Goal: Information Seeking & Learning: Learn about a topic

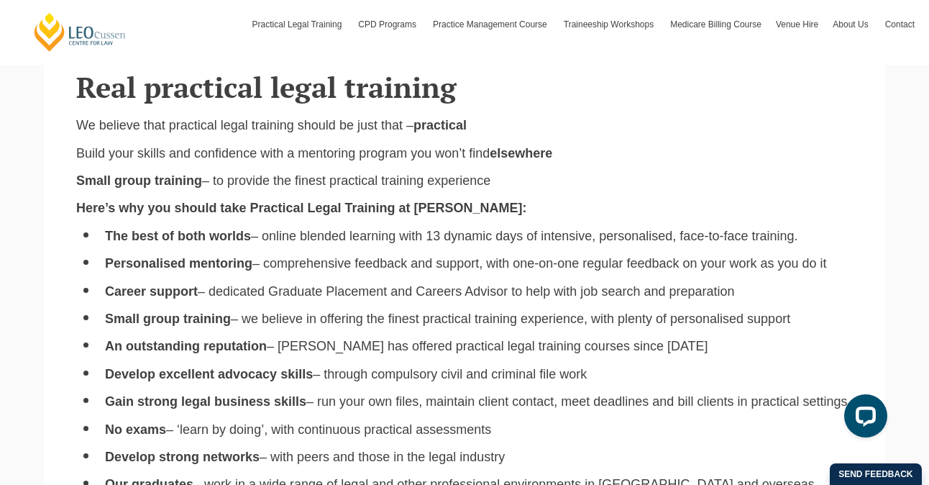
scroll to position [957, 0]
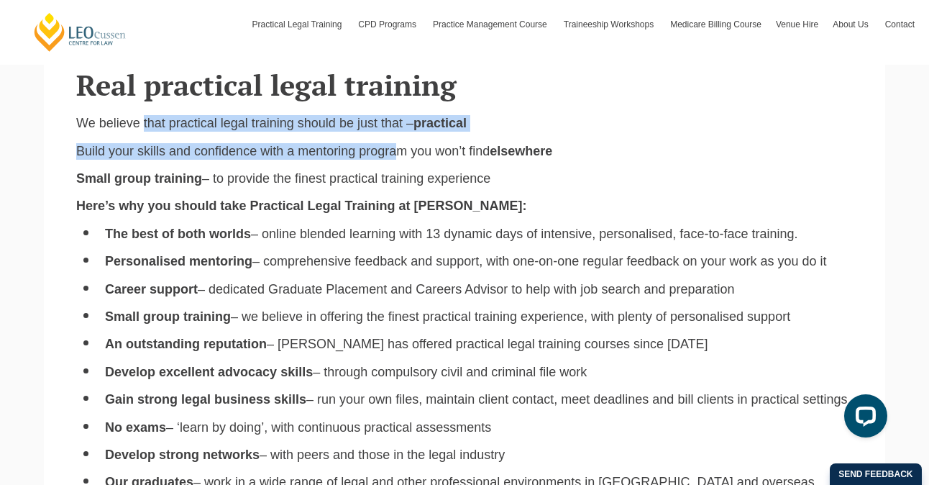
drag, startPoint x: 140, startPoint y: 117, endPoint x: 386, endPoint y: 139, distance: 247.0
click at [386, 139] on div "We believe that practical legal training should be just that – practical Build …" at bounding box center [464, 432] width 798 height 634
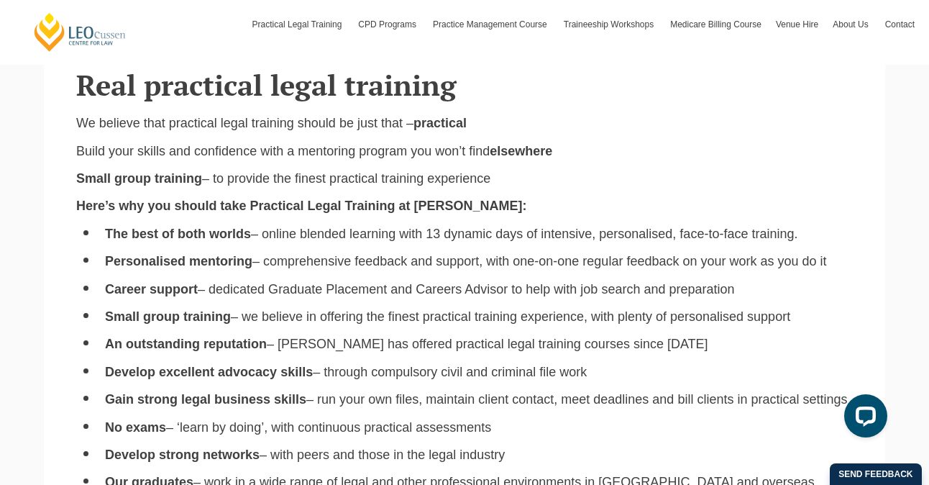
click at [391, 153] on p "Build your skills and confidence with a mentoring program you won’t find elsewh…" at bounding box center [464, 151] width 777 height 17
click at [338, 115] on p "We believe that practical legal training should be just that – practical" at bounding box center [464, 123] width 777 height 17
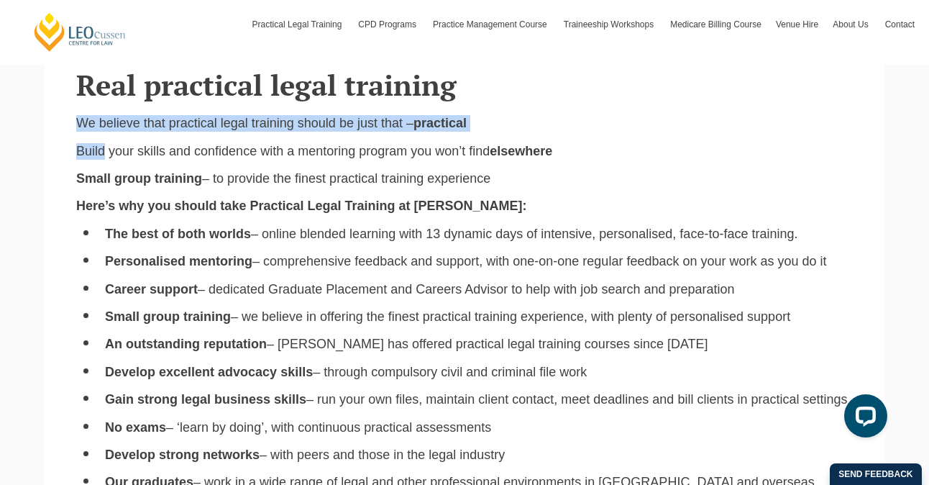
drag, startPoint x: 338, startPoint y: 111, endPoint x: 404, endPoint y: 131, distance: 69.2
click at [405, 131] on div "We believe that practical legal training should be just that – practical Build …" at bounding box center [464, 432] width 798 height 634
click at [404, 131] on div "We believe that practical legal training should be just that – practical Build …" at bounding box center [464, 432] width 798 height 634
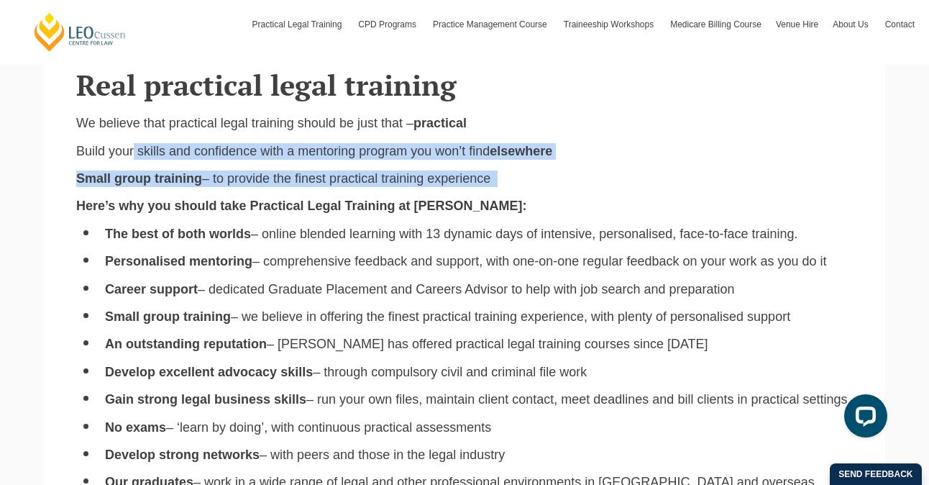
drag, startPoint x: 130, startPoint y: 140, endPoint x: 298, endPoint y: 193, distance: 175.9
click at [299, 192] on div "We believe that practical legal training should be just that – practical Build …" at bounding box center [464, 432] width 798 height 634
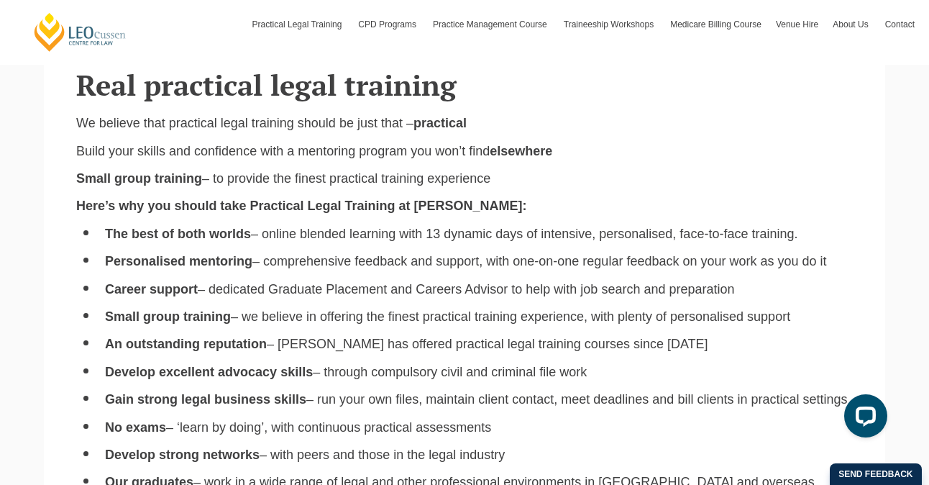
click at [298, 236] on li "The best of both worlds – online blended learning with 13 dynamic days of inten…" at bounding box center [479, 234] width 748 height 17
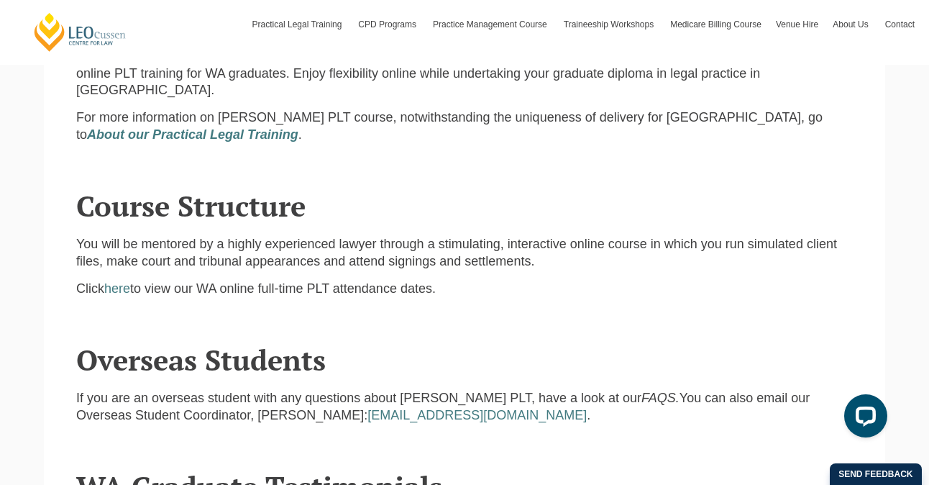
scroll to position [1554, 0]
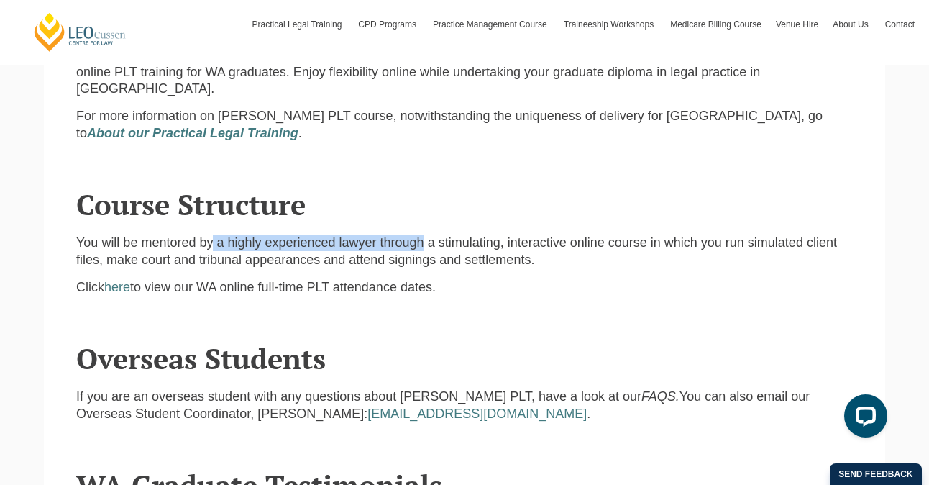
drag, startPoint x: 206, startPoint y: 218, endPoint x: 409, endPoint y: 219, distance: 202.1
click at [409, 235] on p "You will be mentored by a highly experienced lawyer through a stimulating, inte…" at bounding box center [464, 252] width 777 height 34
click at [417, 235] on p "You will be mentored by a highly experienced lawyer through a stimulating, inte…" at bounding box center [464, 252] width 777 height 34
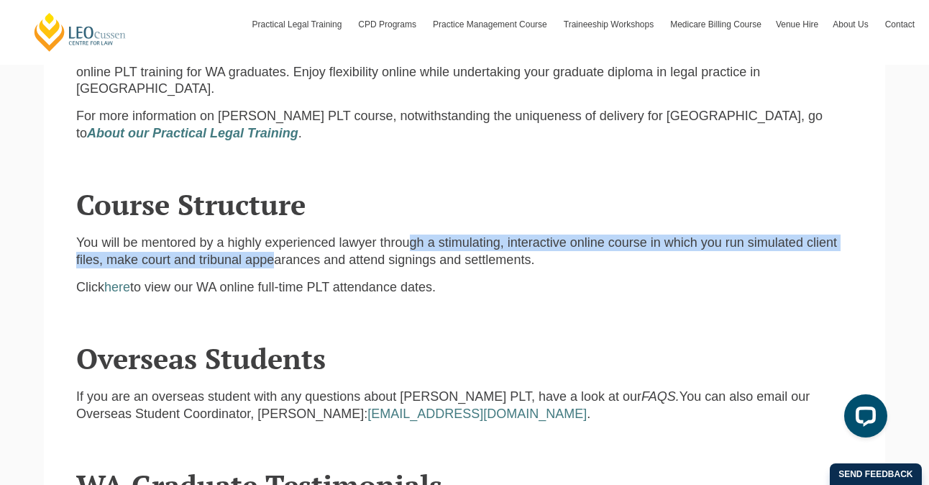
drag, startPoint x: 396, startPoint y: 214, endPoint x: 241, endPoint y: 235, distance: 156.2
click at [241, 235] on p "You will be mentored by a highly experienced lawyer through a stimulating, inte…" at bounding box center [464, 252] width 777 height 34
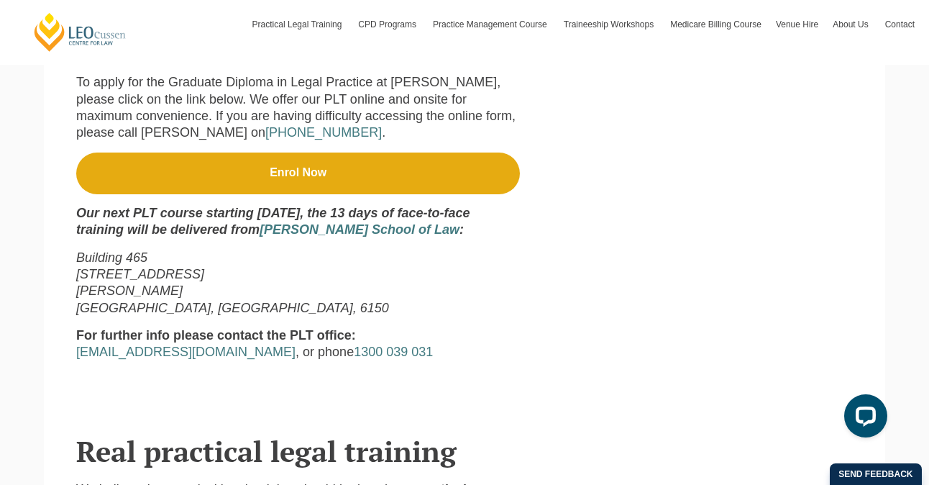
scroll to position [592, 0]
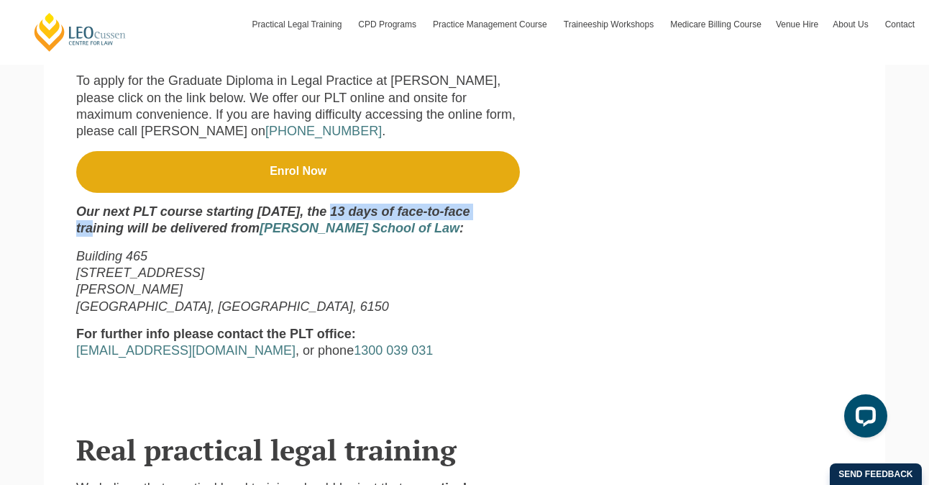
drag, startPoint x: 330, startPoint y: 210, endPoint x: 495, endPoint y: 209, distance: 164.7
click at [470, 210] on strong "Our next PLT course starting 8 February, the 13 days of face-to-face training w…" at bounding box center [272, 219] width 393 height 31
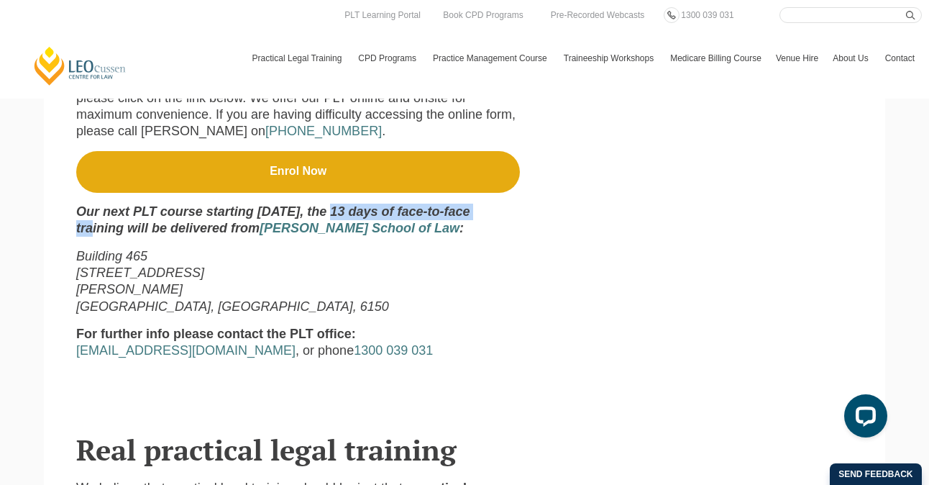
copy strong "the 13 days of face-to-face"
click at [106, 227] on strong "Our next PLT course starting 8 February, the 13 days of face-to-face training w…" at bounding box center [272, 219] width 393 height 31
copy strong "training"
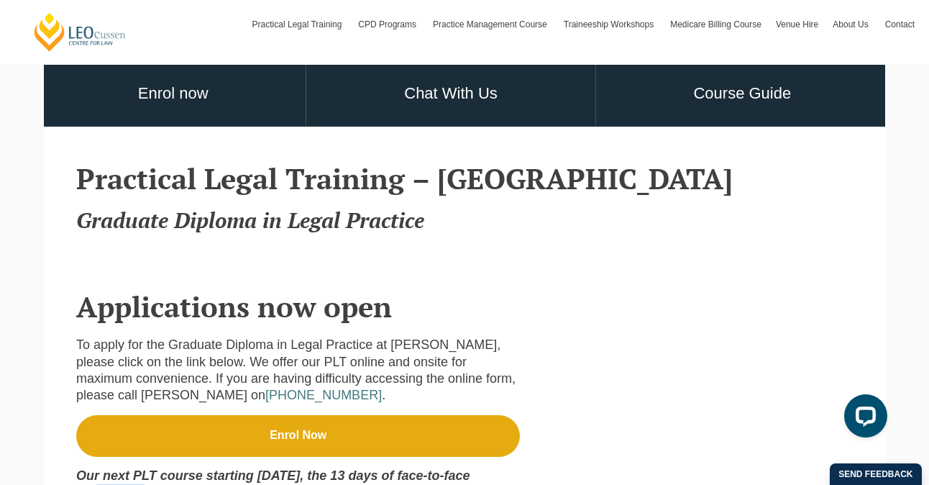
scroll to position [335, 0]
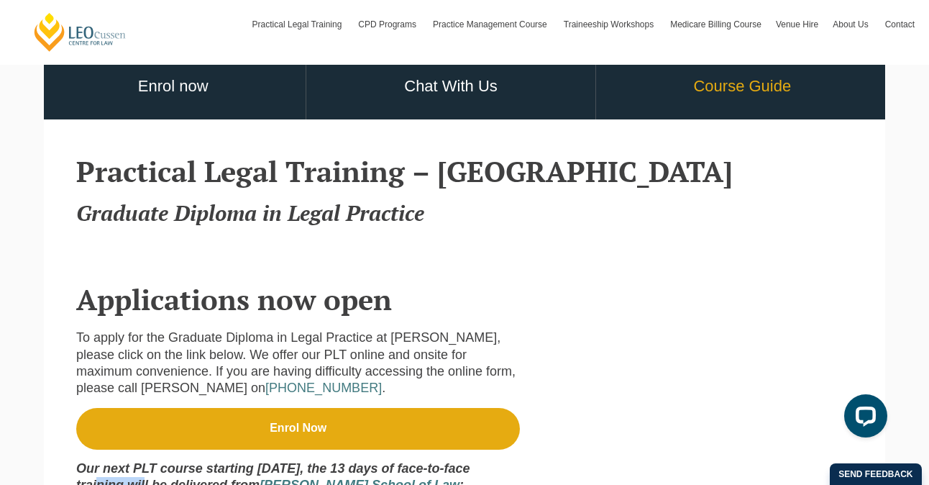
click at [768, 77] on link "Course Guide" at bounding box center [742, 86] width 293 height 67
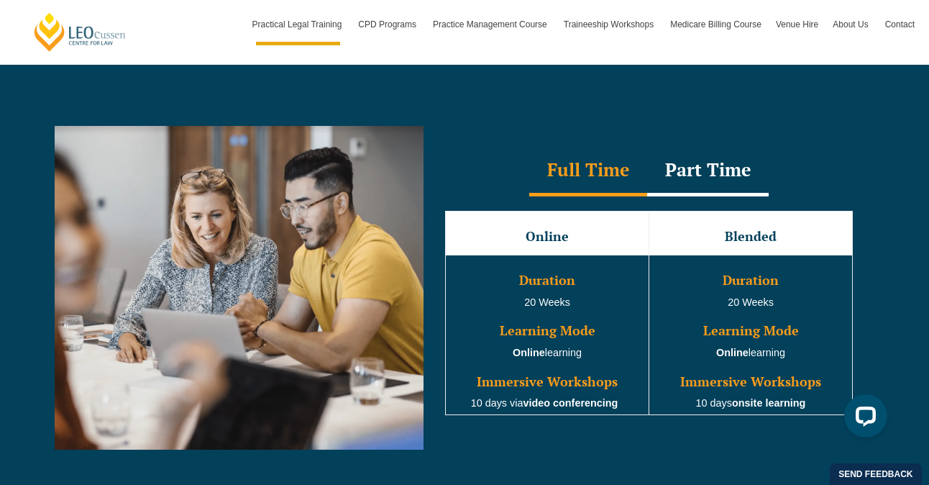
scroll to position [1316, 0]
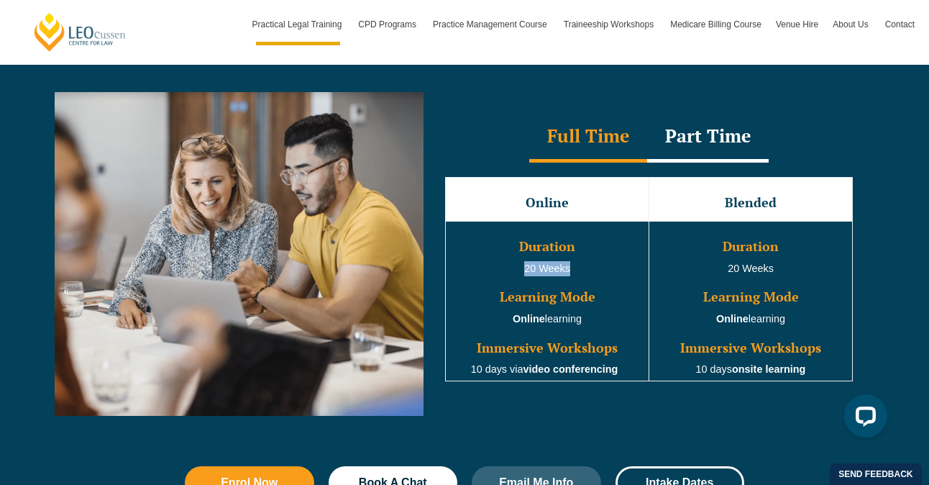
drag, startPoint x: 524, startPoint y: 276, endPoint x: 570, endPoint y: 277, distance: 45.3
click at [570, 274] on span "20 Weeks" at bounding box center [547, 269] width 46 height 12
copy span "20 Weeks"
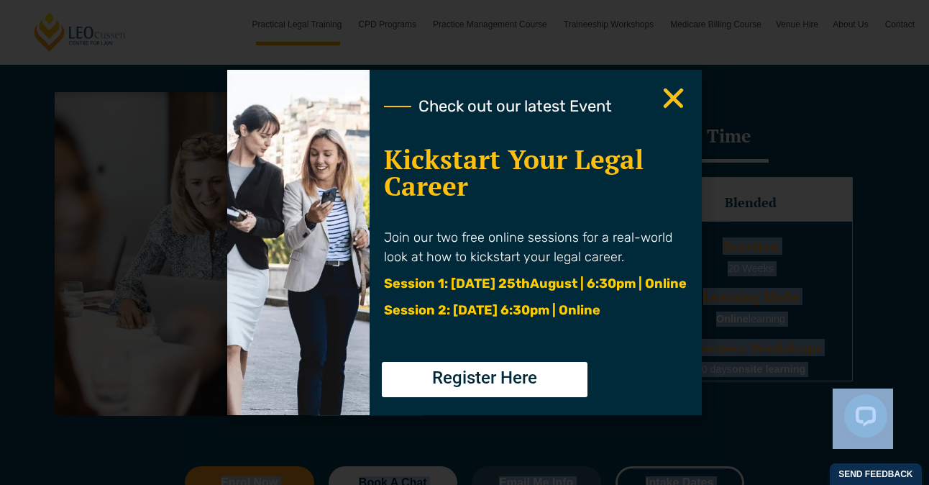
drag, startPoint x: 617, startPoint y: 370, endPoint x: 473, endPoint y: 368, distance: 143.9
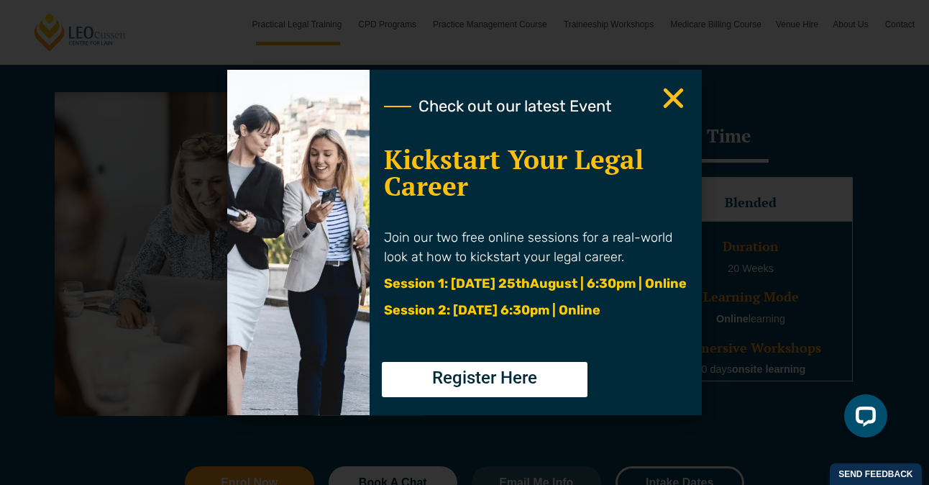
click at [669, 99] on icon "Close" at bounding box center [674, 98] width 28 height 28
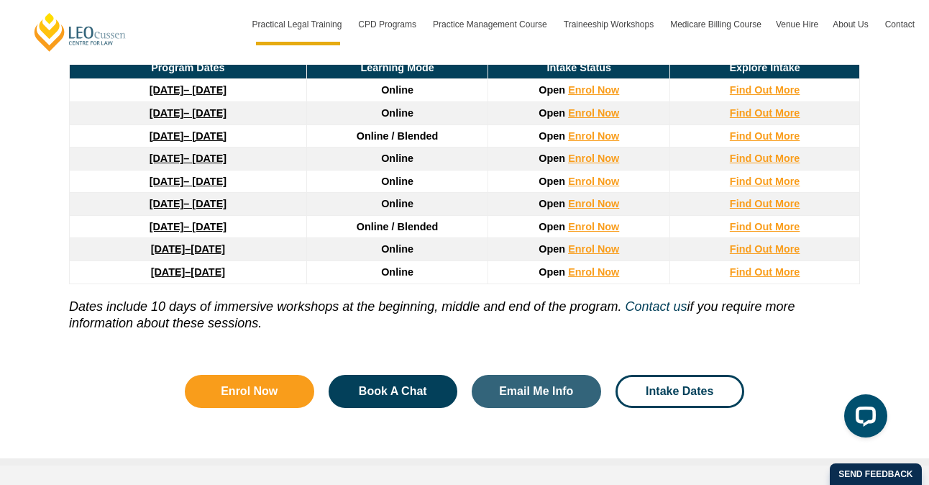
scroll to position [2075, 0]
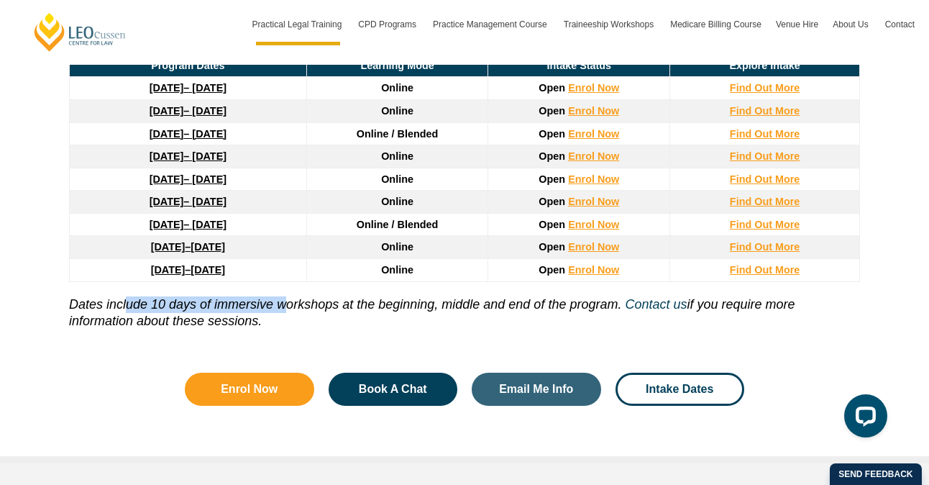
drag, startPoint x: 126, startPoint y: 268, endPoint x: 288, endPoint y: 266, distance: 161.9
click at [288, 297] on icon "Dates include 10 days of immersive workshops at the beginning, middle and end o…" at bounding box center [345, 304] width 552 height 14
click at [301, 297] on icon "Dates include 10 days of immersive workshops at the beginning, middle and end o…" at bounding box center [345, 304] width 552 height 14
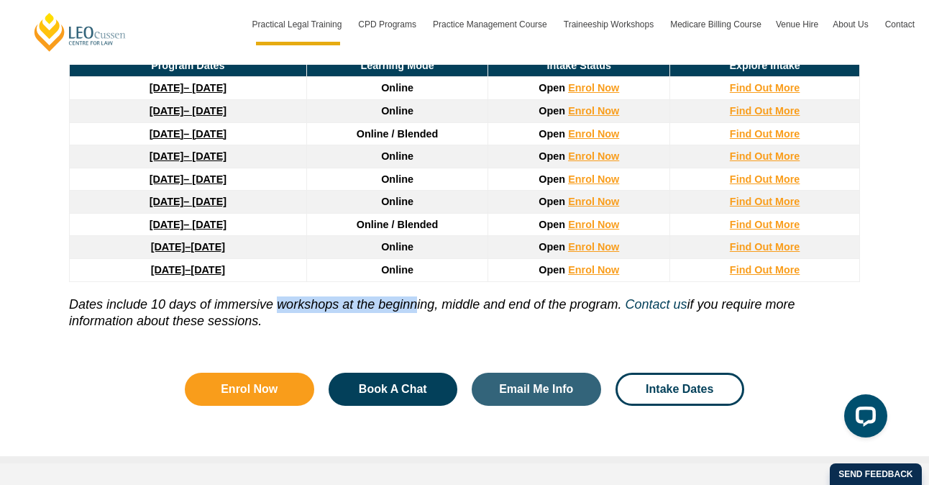
drag, startPoint x: 281, startPoint y: 270, endPoint x: 418, endPoint y: 270, distance: 137.4
click at [418, 297] on icon "Dates include 10 days of immersive workshops at the beginning, middle and end o…" at bounding box center [345, 304] width 552 height 14
click at [416, 297] on icon "Dates include 10 days of immersive workshops at the beginning, middle and end o…" at bounding box center [345, 304] width 552 height 14
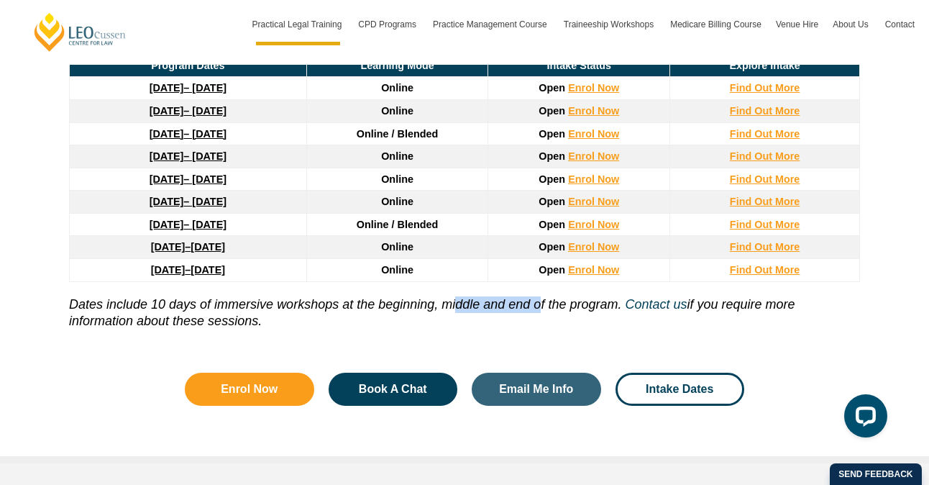
drag, startPoint x: 456, startPoint y: 273, endPoint x: 539, endPoint y: 273, distance: 82.7
click at [539, 297] on icon "Dates include 10 days of immersive workshops at the beginning, middle and end o…" at bounding box center [345, 304] width 552 height 14
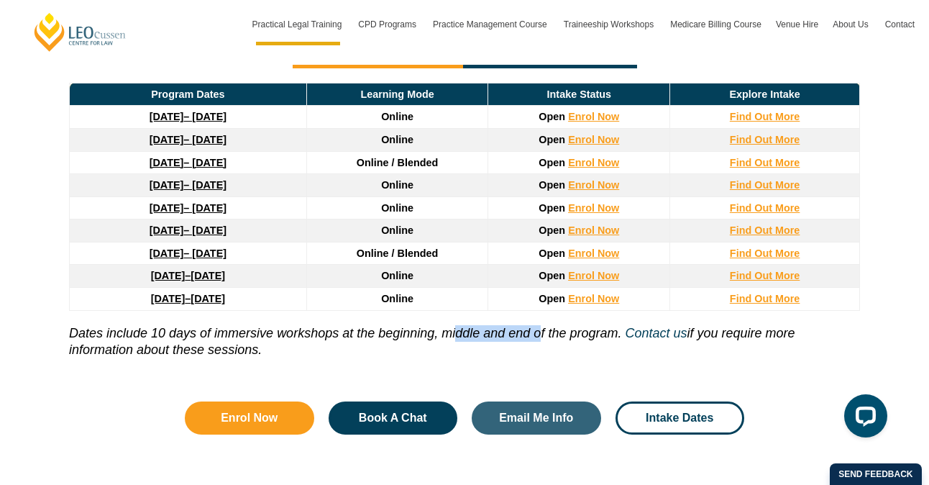
scroll to position [2044, 0]
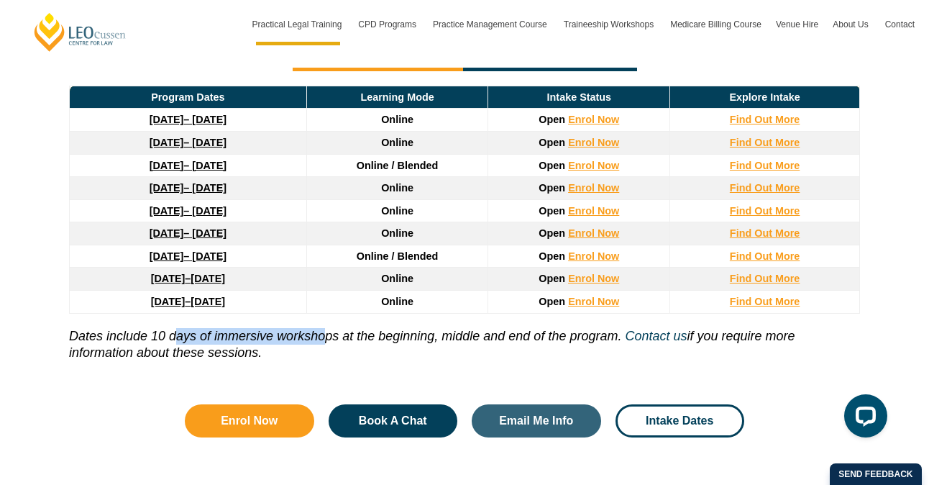
drag, startPoint x: 186, startPoint y: 299, endPoint x: 327, endPoint y: 299, distance: 141.0
click at [327, 329] on icon "Dates include 10 days of immersive workshops at the beginning, middle and end o…" at bounding box center [345, 336] width 552 height 14
click at [350, 329] on icon "Dates include 10 days of immersive workshops at the beginning, middle and end o…" at bounding box center [345, 336] width 552 height 14
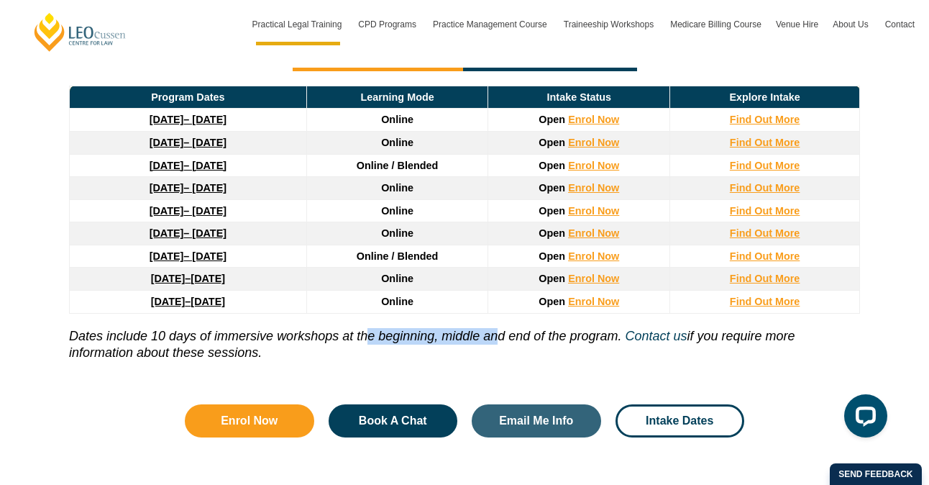
drag, startPoint x: 367, startPoint y: 299, endPoint x: 495, endPoint y: 298, distance: 128.0
click at [496, 329] on icon "Dates include 10 days of immersive workshops at the beginning, middle and end o…" at bounding box center [345, 336] width 552 height 14
click at [495, 329] on icon "Dates include 10 days of immersive workshops at the beginning, middle and end o…" at bounding box center [345, 336] width 552 height 14
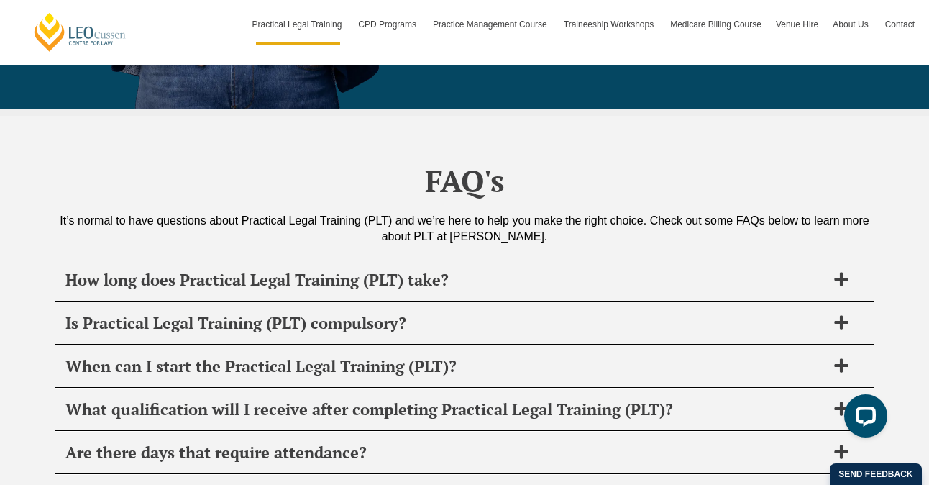
scroll to position [6757, 0]
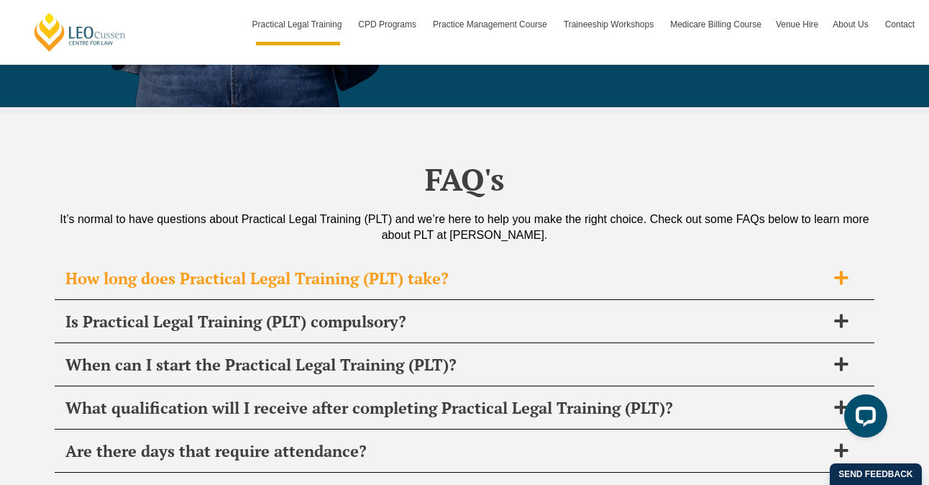
click at [483, 268] on span "How long does Practical Legal Training (PLT) take?" at bounding box center [445, 278] width 761 height 20
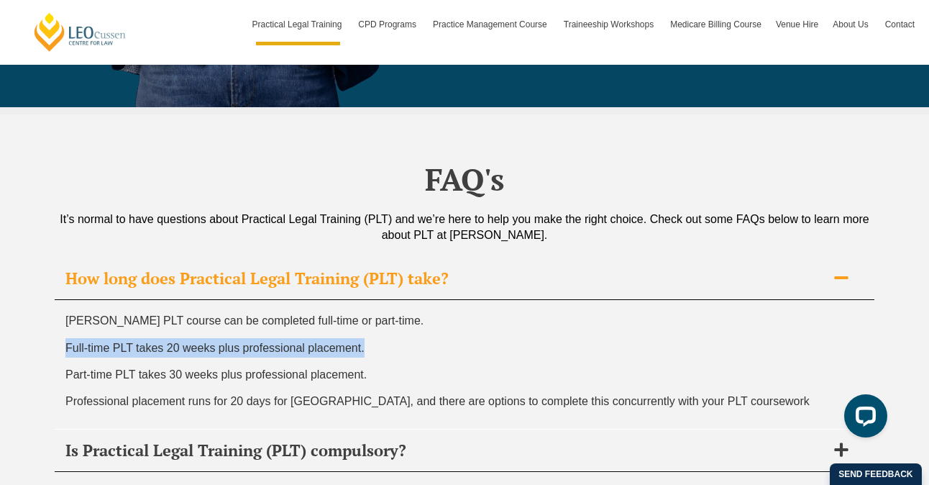
drag, startPoint x: 68, startPoint y: 272, endPoint x: 373, endPoint y: 285, distance: 305.3
click at [373, 338] on p "Full-time PLT takes 20 weeks plus professional placement." at bounding box center [464, 347] width 798 height 19
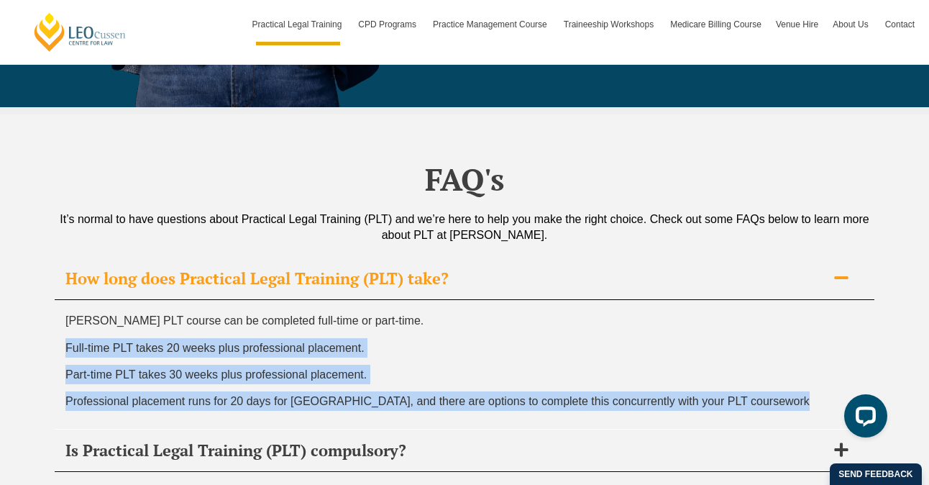
drag, startPoint x: 786, startPoint y: 330, endPoint x: 45, endPoint y: 270, distance: 743.3
copy div "Full-time PLT takes 20 weeks plus professional placement. Part-time PLT takes 3…"
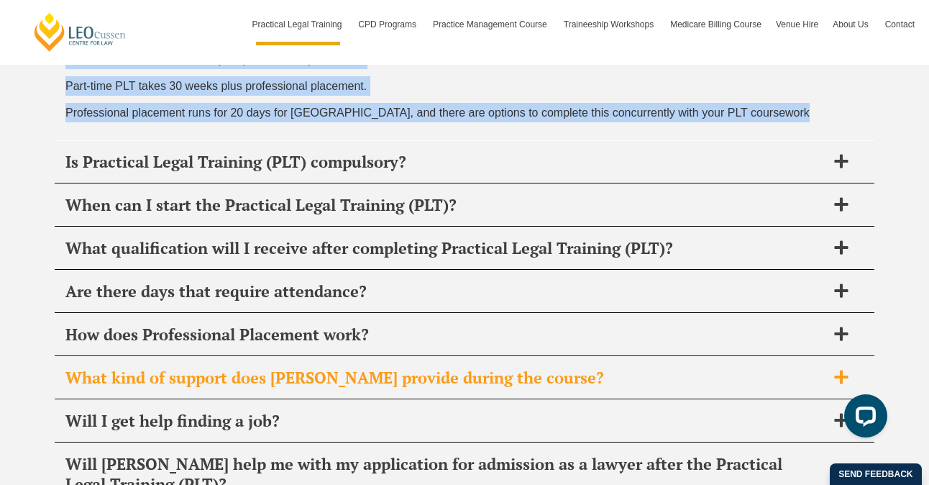
scroll to position [7046, 0]
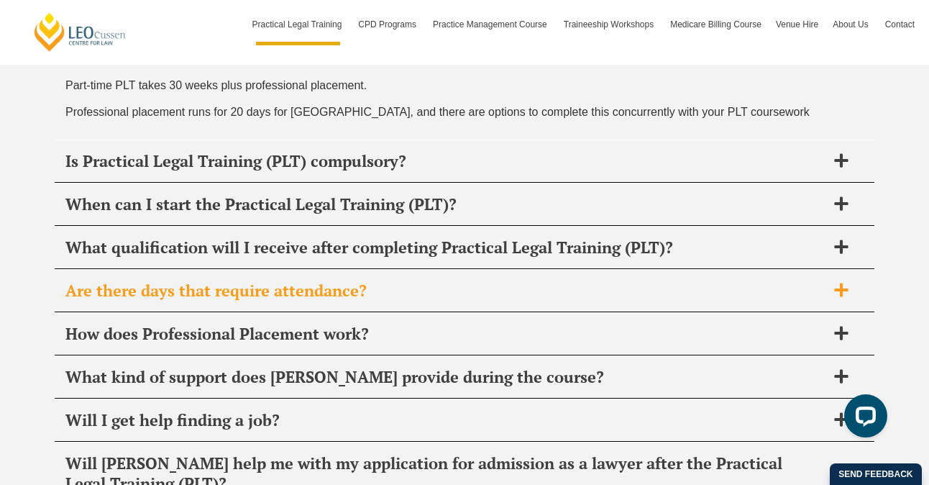
click at [391, 281] on span "Are there days that require attendance?" at bounding box center [445, 291] width 761 height 20
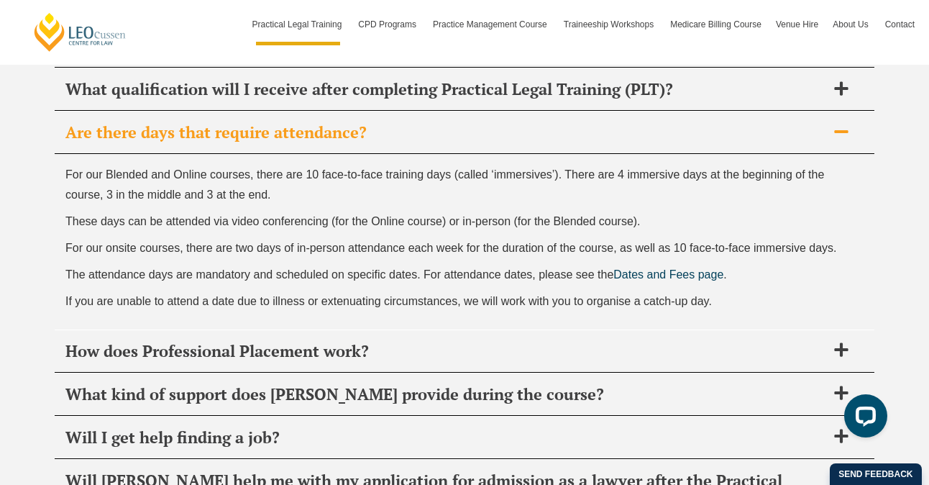
scroll to position [7078, 0]
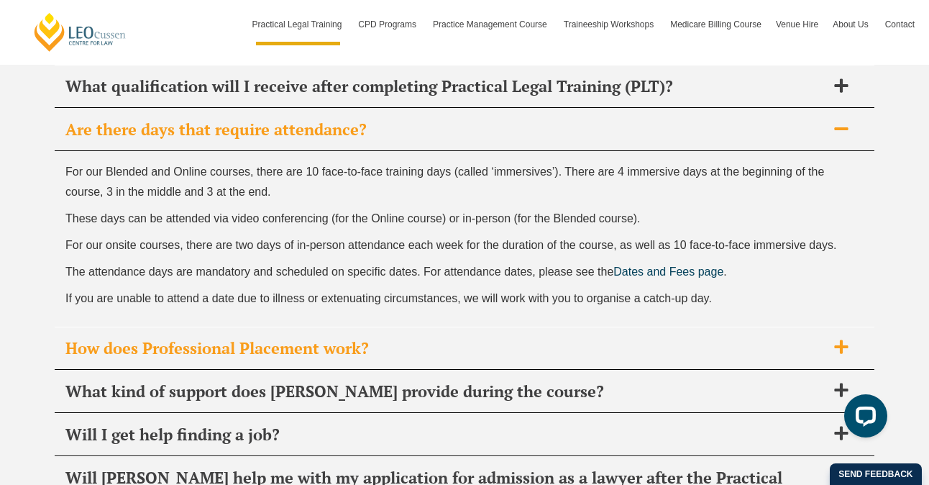
click at [442, 338] on span "How does Professional Placement work?" at bounding box center [445, 348] width 761 height 20
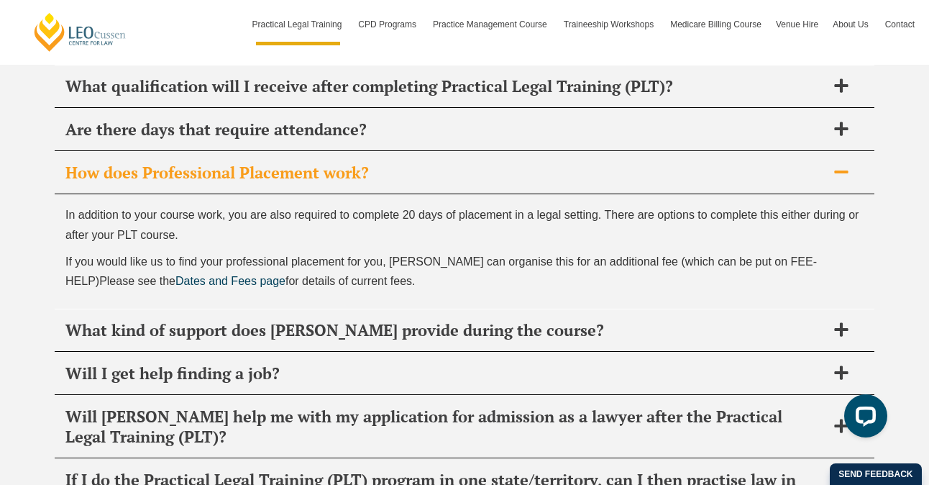
scroll to position [7083, 0]
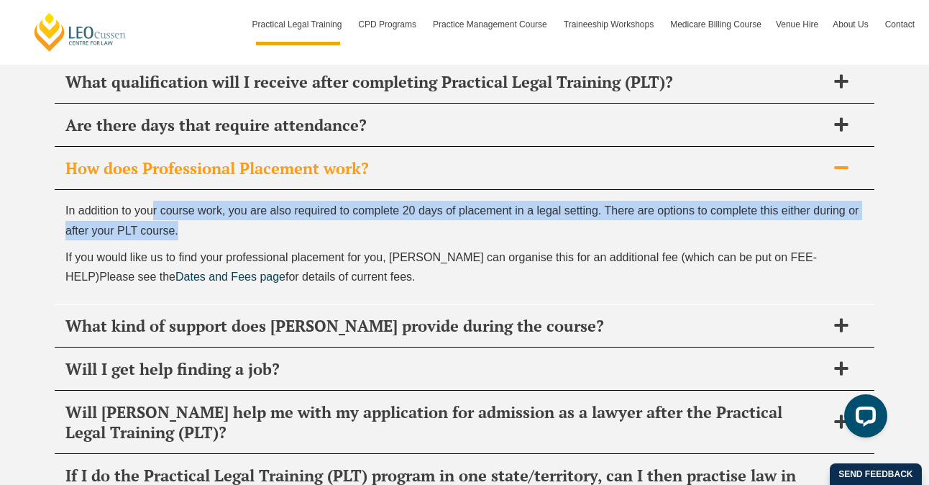
drag, startPoint x: 152, startPoint y: 137, endPoint x: 419, endPoint y: 147, distance: 267.1
click at [419, 204] on span "In addition to your course work, you are also required to complete 20 days of p…" at bounding box center [461, 220] width 793 height 32
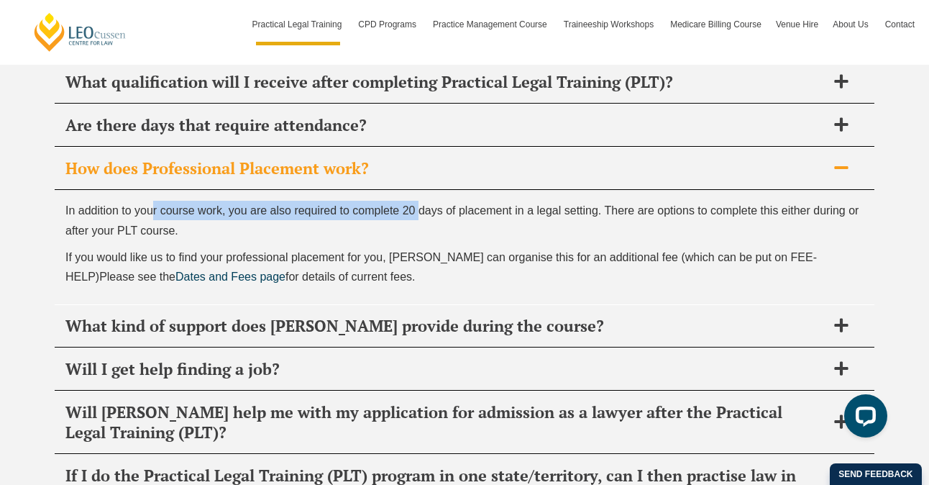
click at [419, 204] on span "In addition to your course work, you are also required to complete 20 days of p…" at bounding box center [461, 220] width 793 height 32
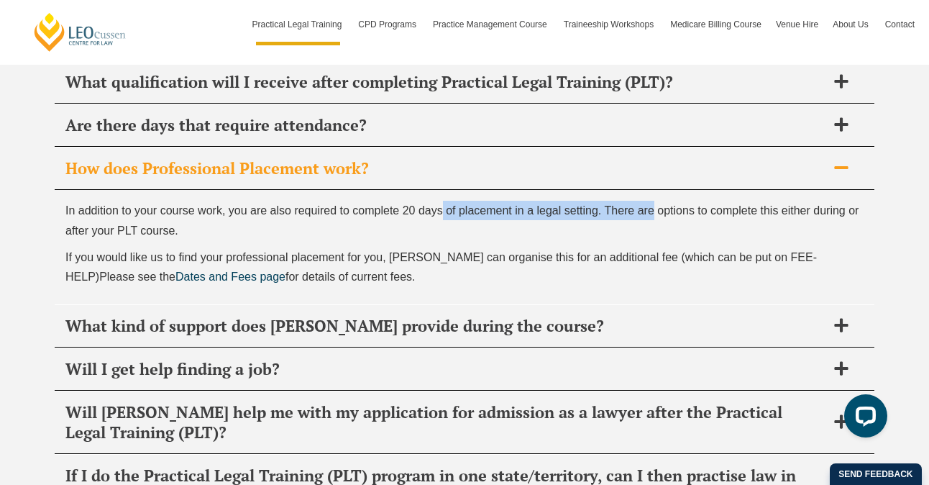
drag, startPoint x: 442, startPoint y: 142, endPoint x: 654, endPoint y: 145, distance: 212.2
click at [654, 204] on span "In addition to your course work, you are also required to complete 20 days of p…" at bounding box center [461, 220] width 793 height 32
click at [653, 204] on span "In addition to your course work, you are also required to complete 20 days of p…" at bounding box center [461, 220] width 793 height 32
drag, startPoint x: 617, startPoint y: 138, endPoint x: 378, endPoint y: 199, distance: 246.3
click at [378, 199] on div "In addition to your course work, you are also required to complete 20 days of p…" at bounding box center [465, 247] width 820 height 114
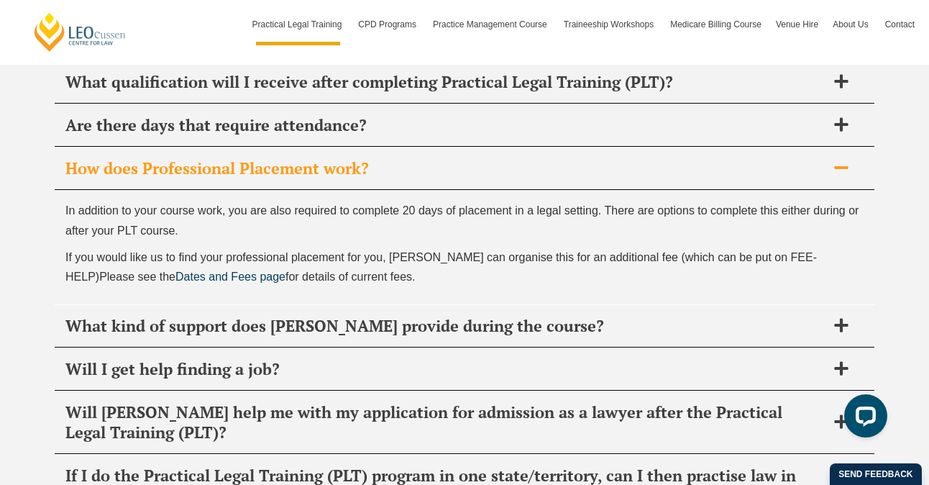
click at [417, 247] on p "If you would like us to find your professional placement for you, [PERSON_NAME]…" at bounding box center [464, 266] width 798 height 39
drag, startPoint x: 425, startPoint y: 191, endPoint x: 595, endPoint y: 196, distance: 169.8
click at [596, 247] on p "If you would like us to find your professional placement for you, [PERSON_NAME]…" at bounding box center [464, 266] width 798 height 39
click at [595, 247] on p "If you would like us to find your professional placement for you, [PERSON_NAME]…" at bounding box center [464, 266] width 798 height 39
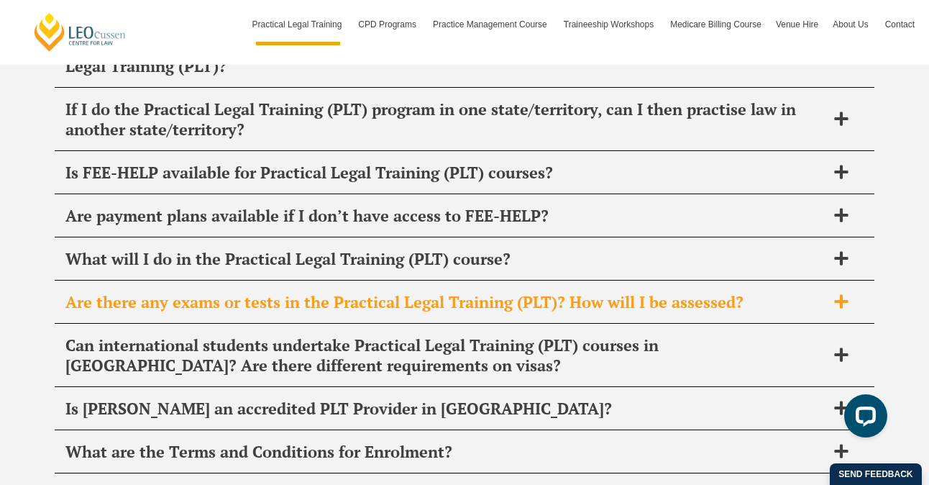
scroll to position [7450, 0]
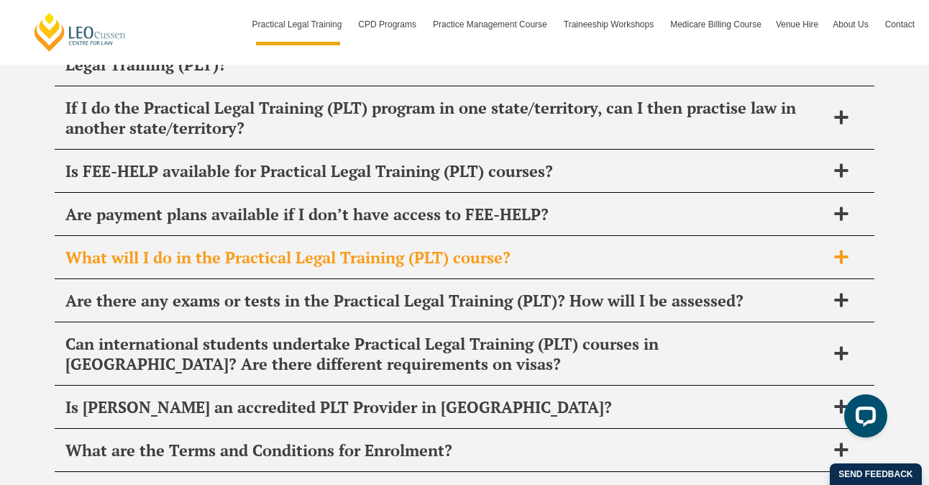
click at [345, 247] on span "What will I do in the Practical Legal Training (PLT) course?" at bounding box center [445, 257] width 761 height 20
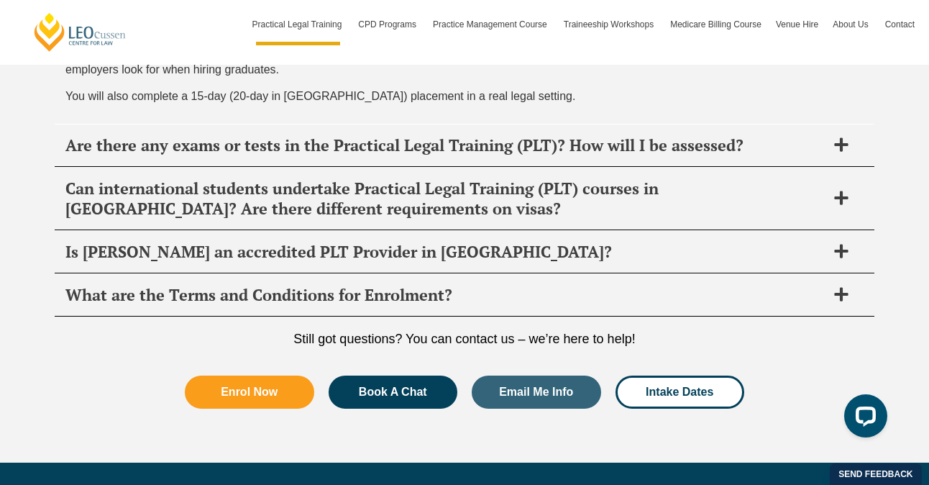
scroll to position [7864, 0]
